Goal: Task Accomplishment & Management: Use online tool/utility

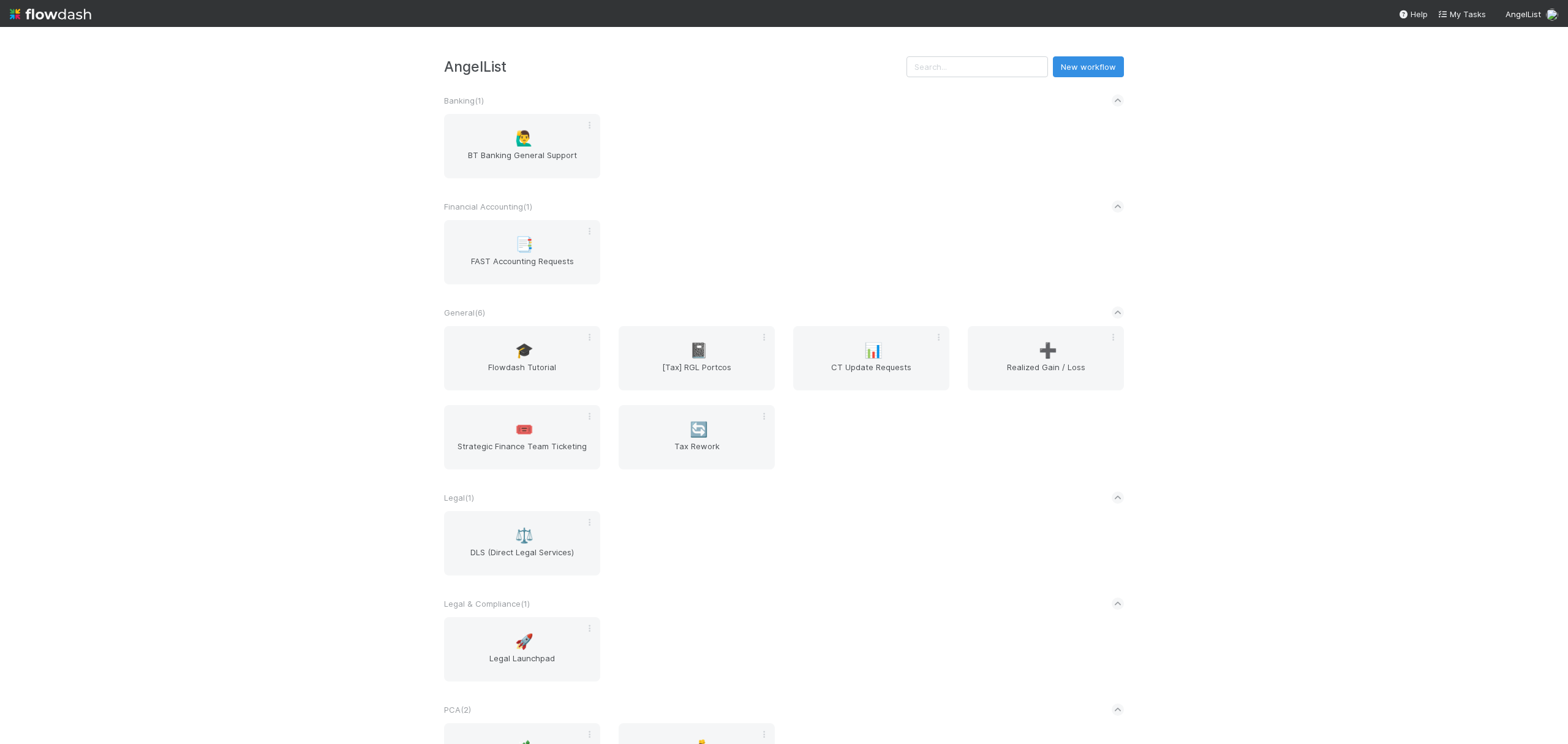
click at [844, 472] on div "🎓 Flowdash Tutorial 📓 [Tax] RGL Portcos 📊 CT Update Requests ➕ Realized Gain / …" at bounding box center [784, 405] width 698 height 158
click at [1002, 388] on div "➕ Realized Gain / Loss" at bounding box center [1046, 358] width 156 height 64
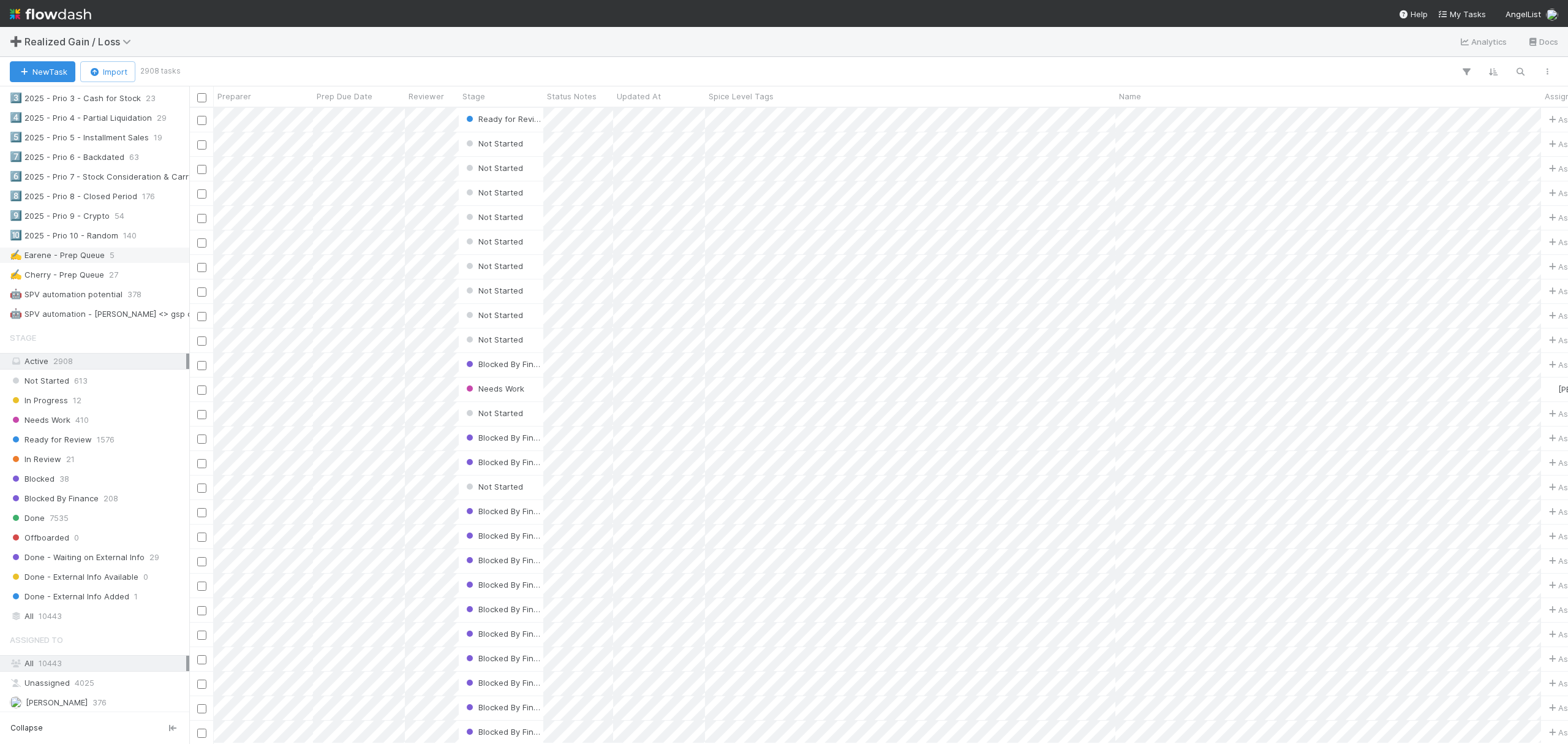
scroll to position [653, 0]
drag, startPoint x: 115, startPoint y: 276, endPoint x: 122, endPoint y: 302, distance: 26.9
click at [115, 264] on div "✍️ Earene - Prep Queue 5" at bounding box center [97, 256] width 176 height 15
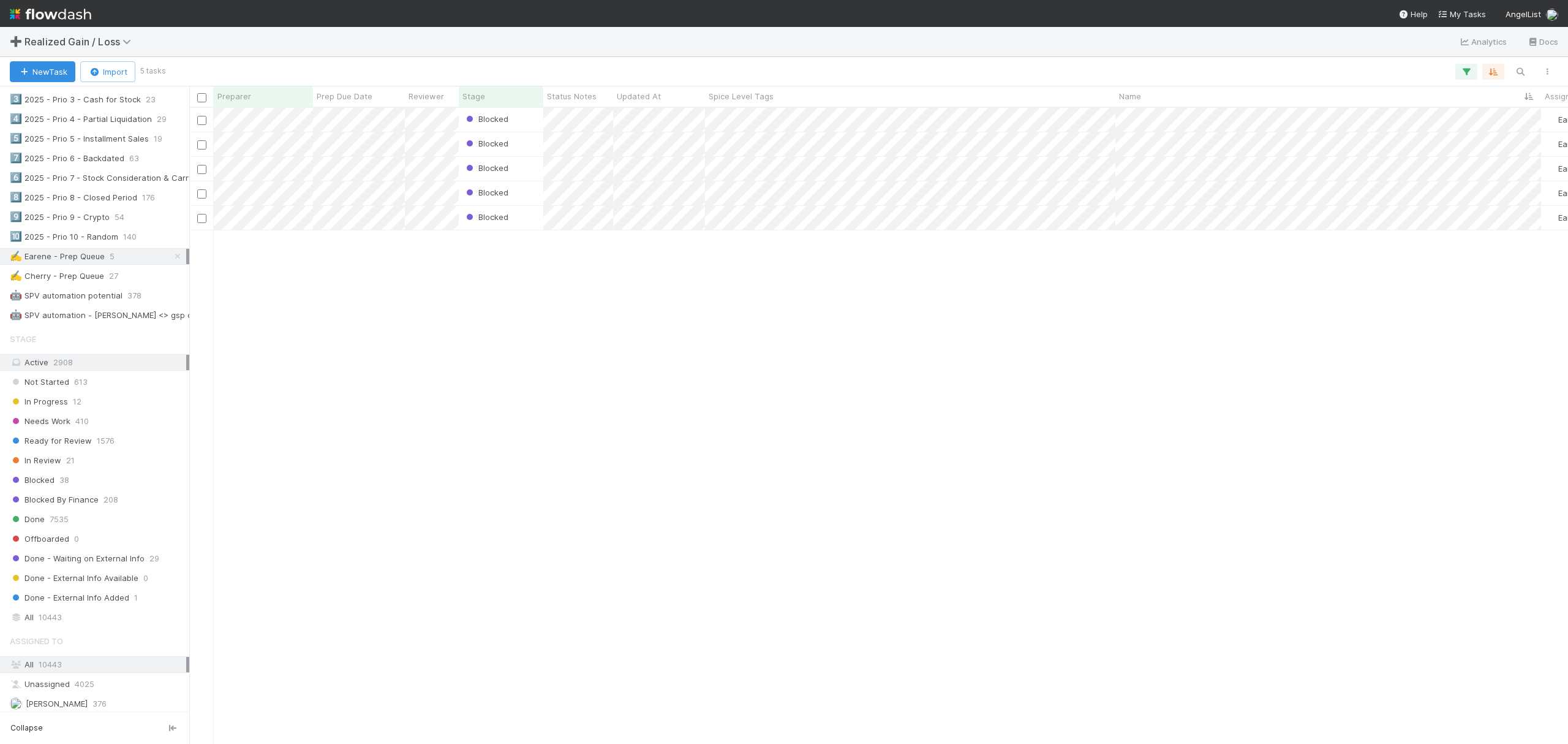
scroll to position [623, 1367]
click at [535, 400] on div "Blocked Earene Melo 0 1 0 1 2 0 Blocked Earene Melo 0 1 0 1 0 0 Blocked Earene …" at bounding box center [878, 425] width 1378 height 635
